Goal: Information Seeking & Learning: Learn about a topic

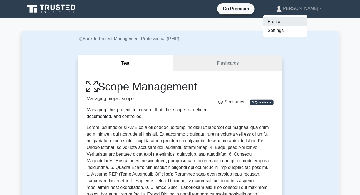
click at [288, 21] on link "Profile" at bounding box center [285, 21] width 44 height 9
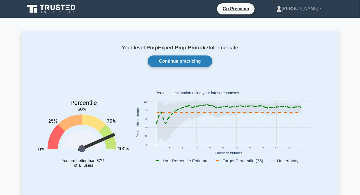
click at [180, 62] on link "Continue practicing" at bounding box center [179, 62] width 64 height 12
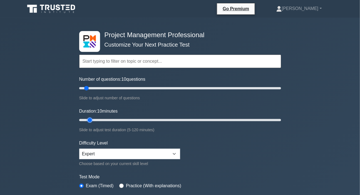
click at [94, 119] on input "Duration: 10 minutes" at bounding box center [180, 120] width 202 height 7
click at [94, 120] on input "Duration: 10 minutes" at bounding box center [180, 120] width 202 height 7
type input "15"
click at [95, 119] on input "Duration: 15 minutes" at bounding box center [180, 120] width 202 height 7
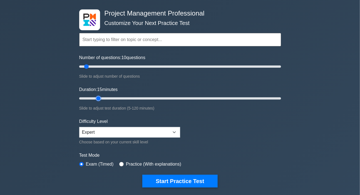
scroll to position [50, 0]
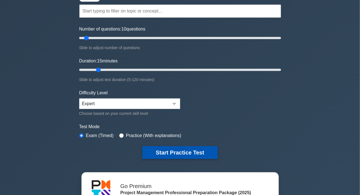
click at [162, 153] on button "Start Practice Test" at bounding box center [179, 152] width 75 height 13
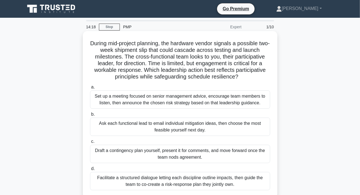
click at [170, 180] on div "Facilitate a structured dialogue letting each discipline outline impacts, then …" at bounding box center [180, 181] width 180 height 18
click at [90, 171] on input "d. Facilitate a structured dialogue letting each discipline outline impacts, th…" at bounding box center [90, 169] width 0 height 4
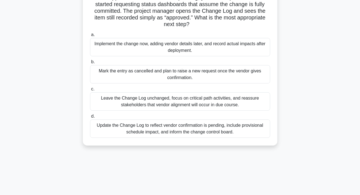
scroll to position [50, 0]
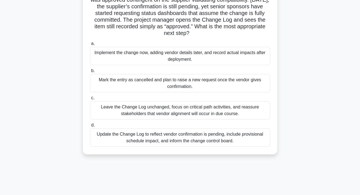
click at [149, 140] on div "Update the Change Log to reflect vendor confirmation is pending, include provis…" at bounding box center [180, 138] width 180 height 18
click at [90, 127] on input "d. Update the Change Log to reflect vendor confirmation is pending, include pro…" at bounding box center [90, 126] width 0 height 4
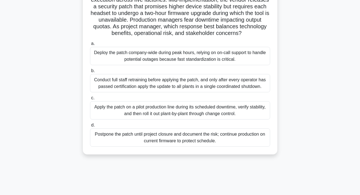
click at [164, 119] on div "Apply the patch on a pilot production line during its scheduled downtime, verif…" at bounding box center [180, 110] width 180 height 18
click at [90, 100] on input "c. Apply the patch on a pilot production line during its scheduled downtime, ve…" at bounding box center [90, 98] width 0 height 4
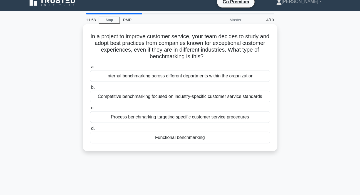
scroll to position [0, 0]
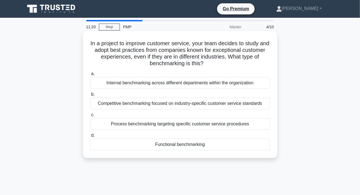
click at [174, 145] on div "Functional benchmarking" at bounding box center [180, 145] width 180 height 12
click at [90, 137] on input "d. Functional benchmarking" at bounding box center [90, 136] width 0 height 4
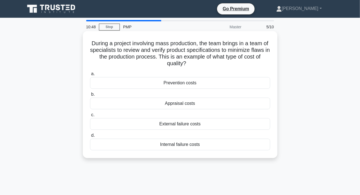
click at [179, 85] on div "Prevention costs" at bounding box center [180, 83] width 180 height 12
click at [90, 76] on input "a. Prevention costs" at bounding box center [90, 74] width 0 height 4
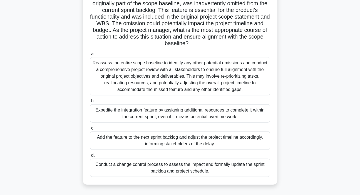
scroll to position [76, 0]
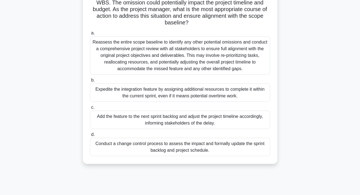
click at [146, 145] on div "Conduct a change control process to assess the impact and formally update the s…" at bounding box center [180, 147] width 180 height 18
click at [90, 137] on input "d. Conduct a change control process to assess the impact and formally update th…" at bounding box center [90, 135] width 0 height 4
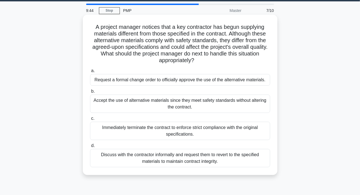
scroll to position [25, 0]
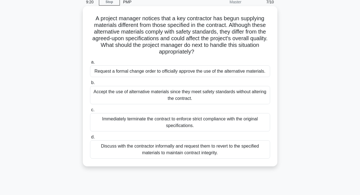
click at [154, 72] on div "Request a formal change order to officially approve the use of the alternative …" at bounding box center [180, 72] width 180 height 12
click at [90, 64] on input "a. Request a formal change order to officially approve the use of the alternati…" at bounding box center [90, 63] width 0 height 4
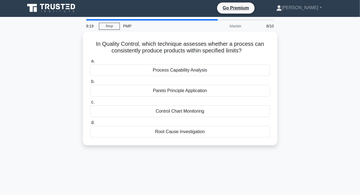
scroll to position [0, 0]
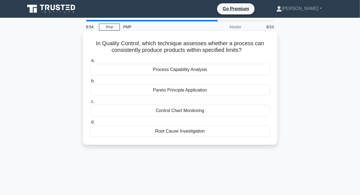
click at [159, 71] on div "Process Capability Analysis" at bounding box center [180, 70] width 180 height 12
click at [90, 62] on input "a. Process Capability Analysis" at bounding box center [90, 61] width 0 height 4
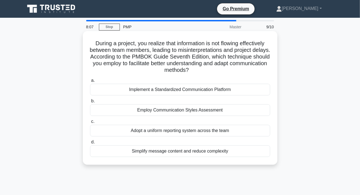
click at [142, 90] on div "Implement a Standardized Communication Platform" at bounding box center [180, 90] width 180 height 12
click at [90, 82] on input "a. Implement a Standardized Communication Platform" at bounding box center [90, 81] width 0 height 4
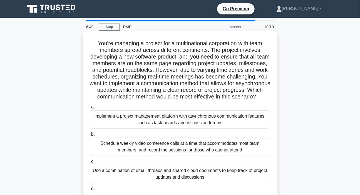
click at [155, 156] on div "Schedule weekly video conference calls at a time that accommodates most team me…" at bounding box center [180, 147] width 180 height 18
click at [90, 136] on input "b. Schedule weekly video conference calls at a time that accommodates most team…" at bounding box center [90, 135] width 0 height 4
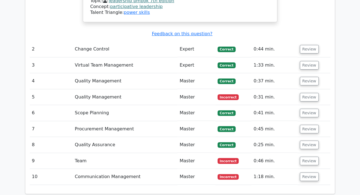
scroll to position [783, 0]
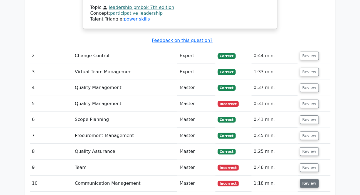
click at [310, 179] on button "Review" at bounding box center [309, 183] width 19 height 9
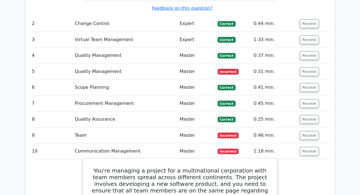
scroll to position [808, 0]
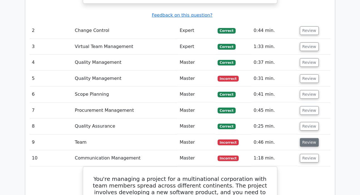
click at [306, 138] on button "Review" at bounding box center [309, 142] width 19 height 9
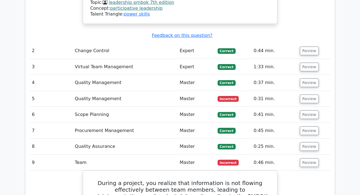
scroll to position [783, 0]
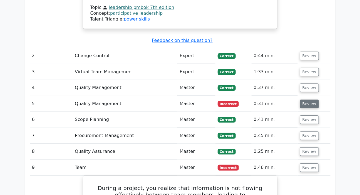
click at [308, 100] on button "Review" at bounding box center [309, 104] width 19 height 9
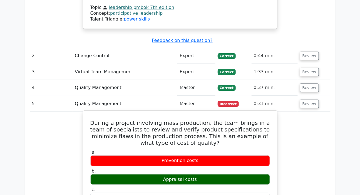
click at [195, 174] on div "Appraisal costs" at bounding box center [179, 179] width 179 height 11
click at [178, 174] on div "Appraisal costs" at bounding box center [179, 179] width 179 height 11
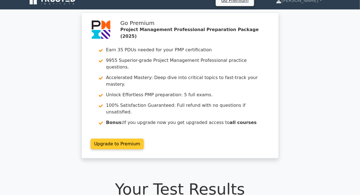
scroll to position [0, 0]
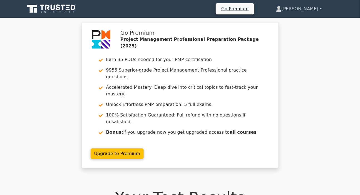
click at [305, 6] on link "[PERSON_NAME]" at bounding box center [298, 8] width 72 height 11
click at [297, 20] on link "Profile" at bounding box center [285, 21] width 44 height 9
